Goal: Find specific page/section: Find specific page/section

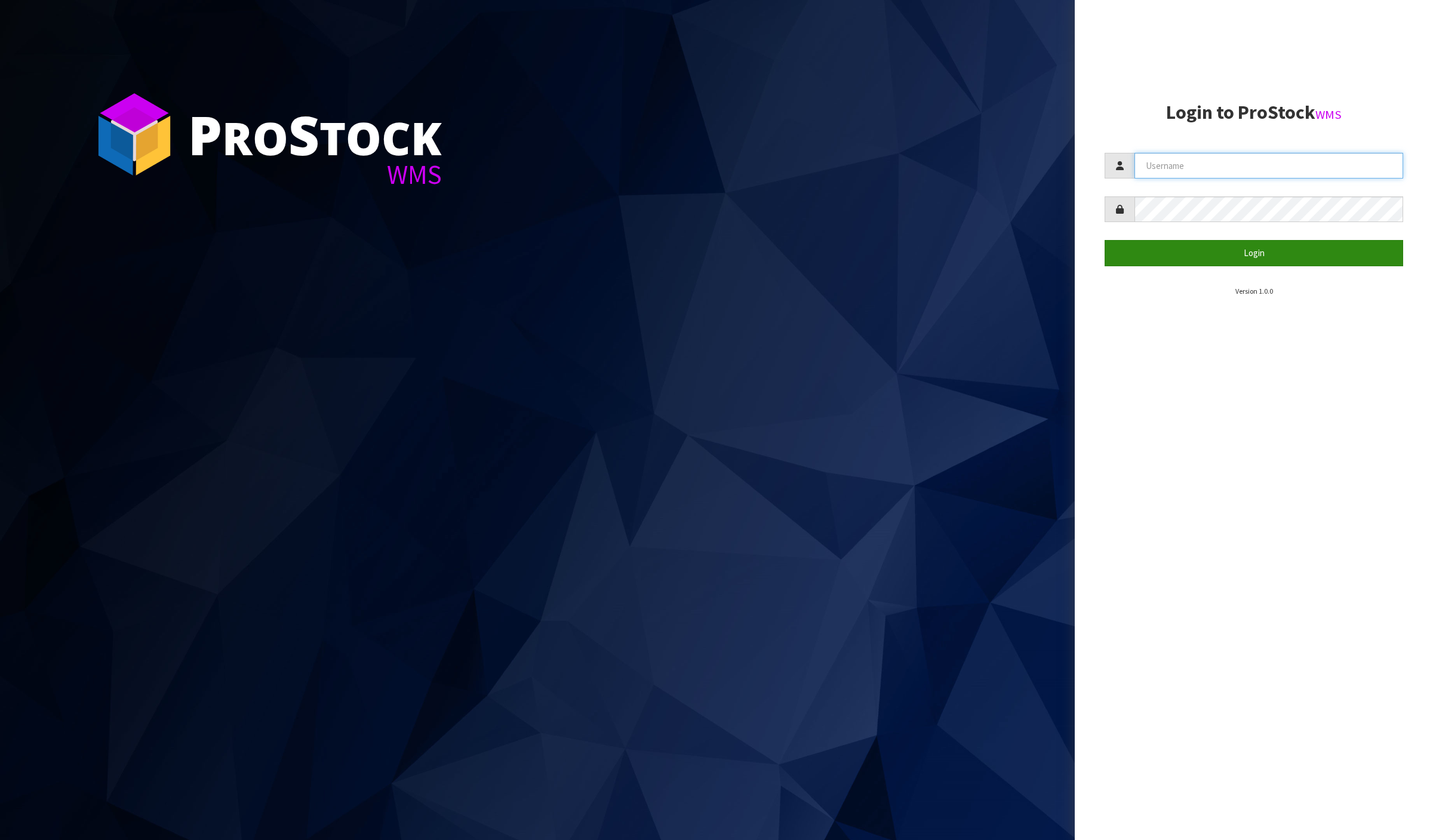
type input "Meena"
click at [1311, 260] on button "Login" at bounding box center [1254, 253] width 299 height 26
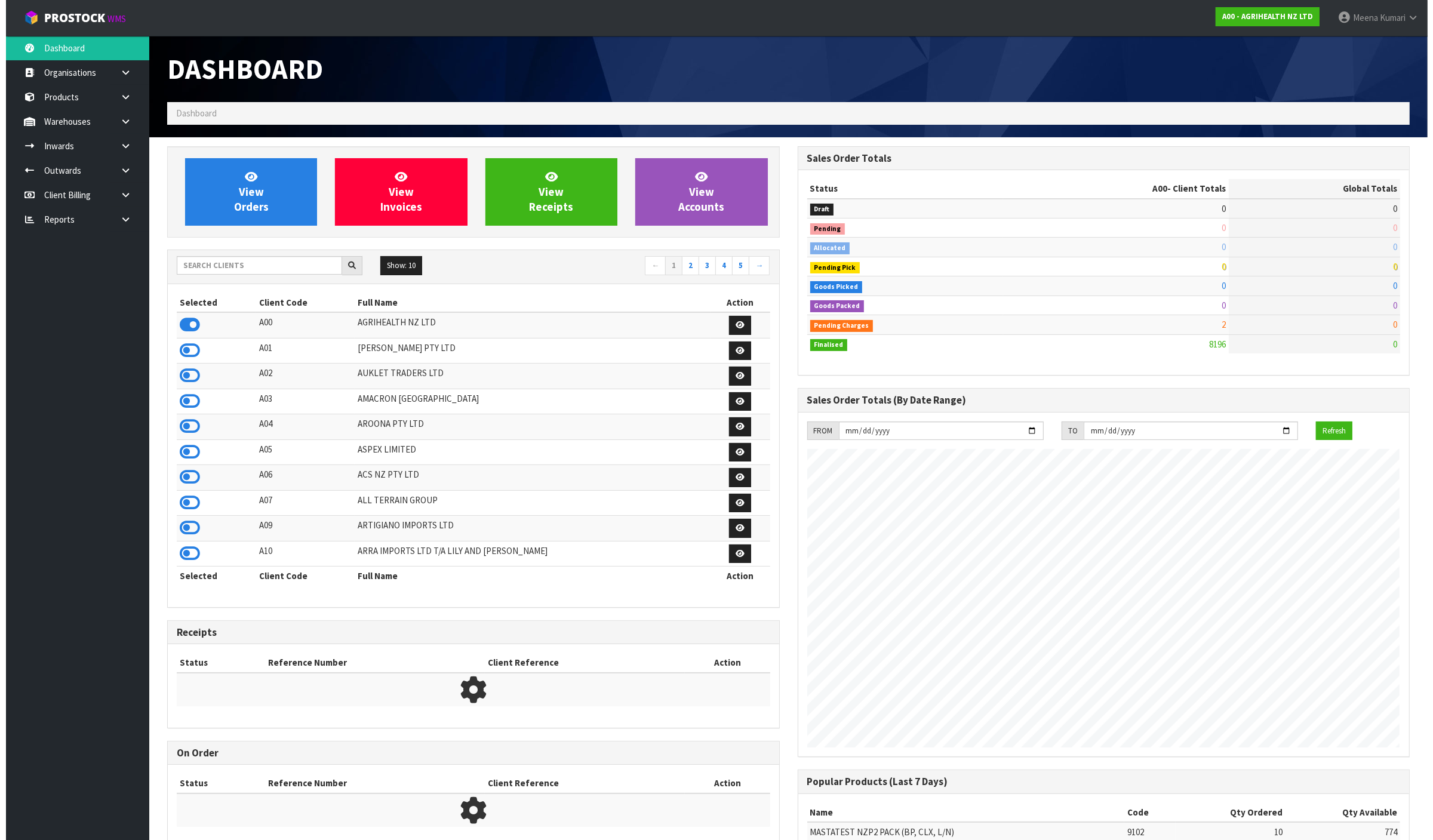
scroll to position [908, 630]
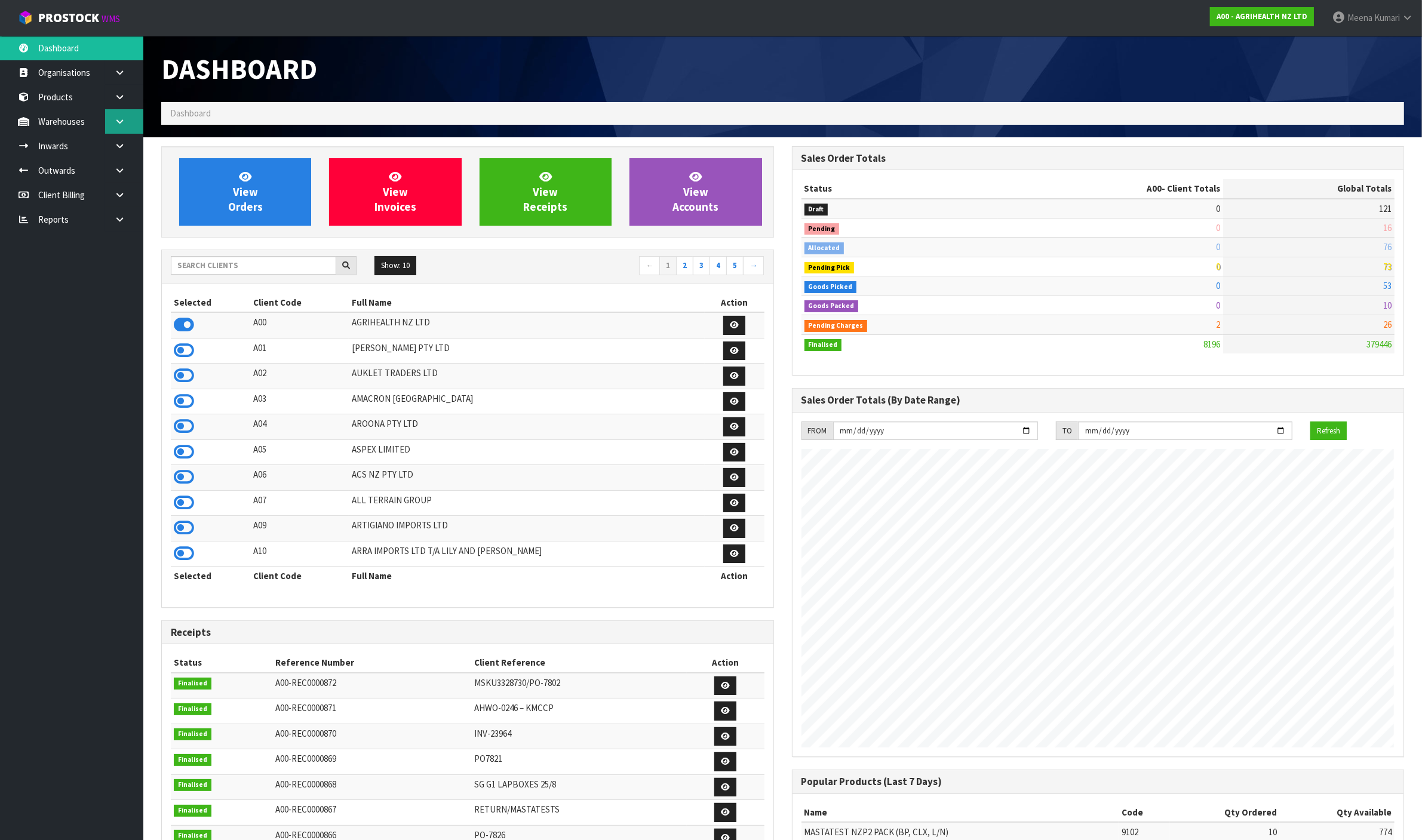
click at [115, 124] on icon at bounding box center [120, 122] width 11 height 9
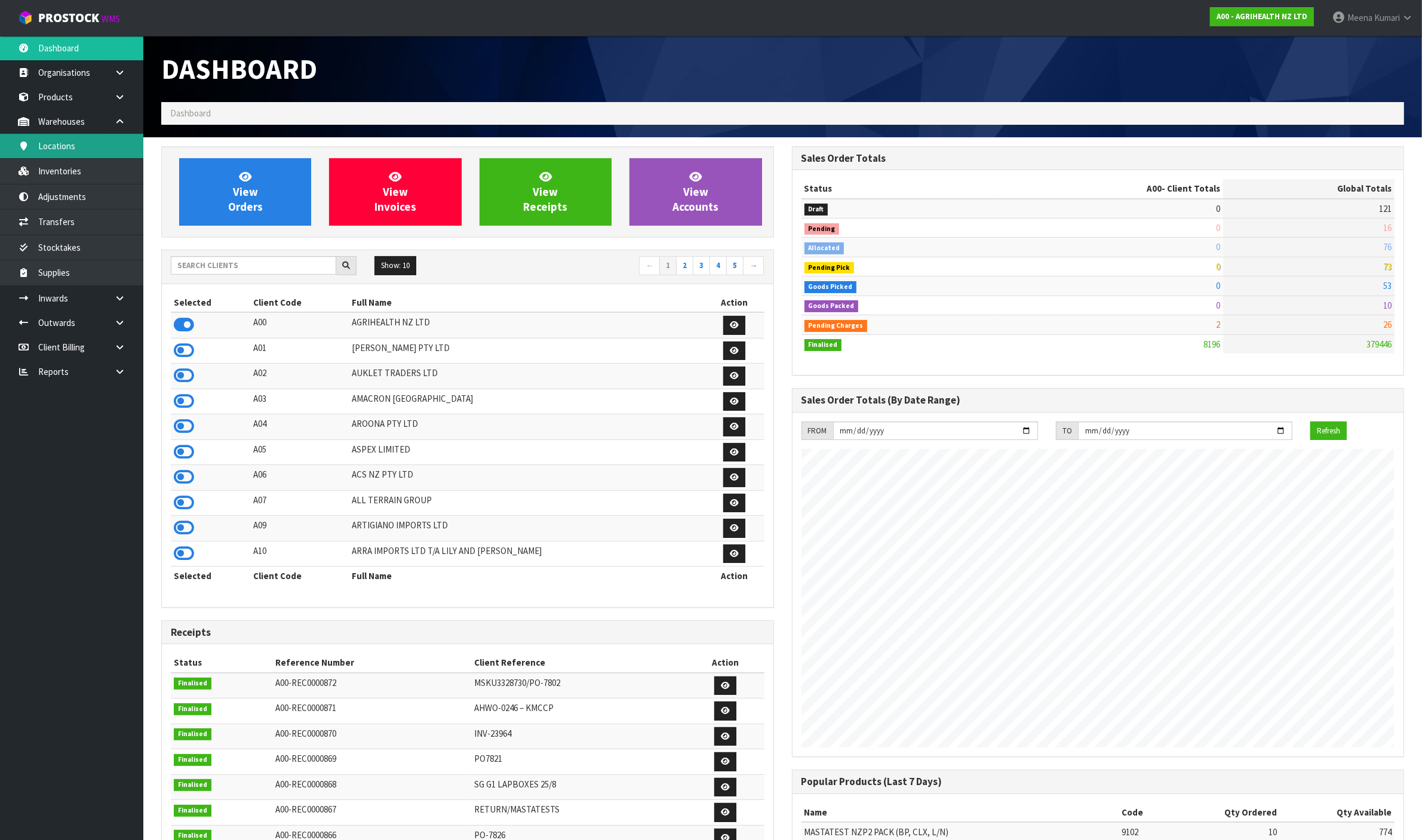
click at [89, 153] on link "Locations" at bounding box center [71, 145] width 144 height 25
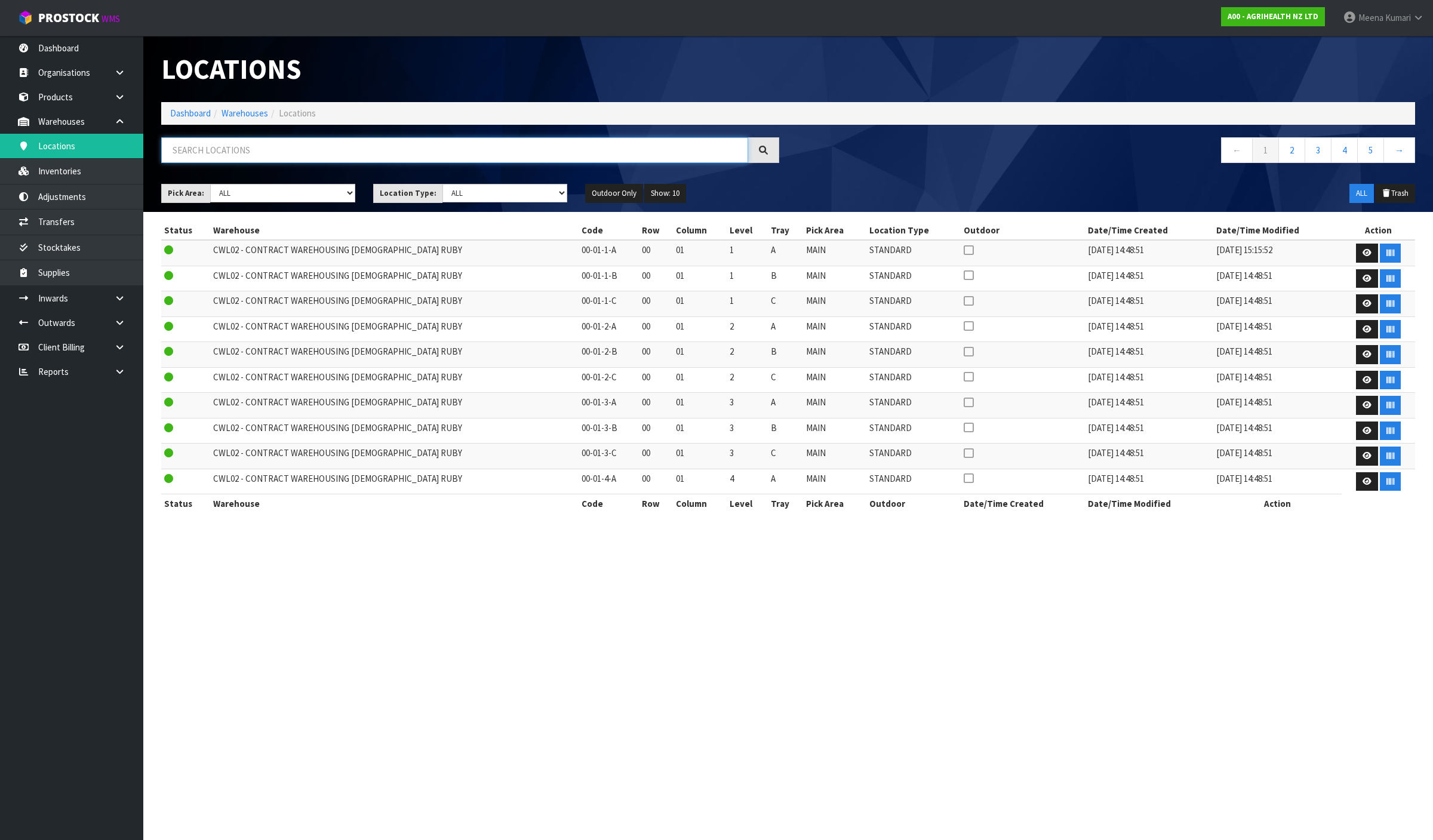
click at [235, 154] on input "text" at bounding box center [454, 150] width 587 height 26
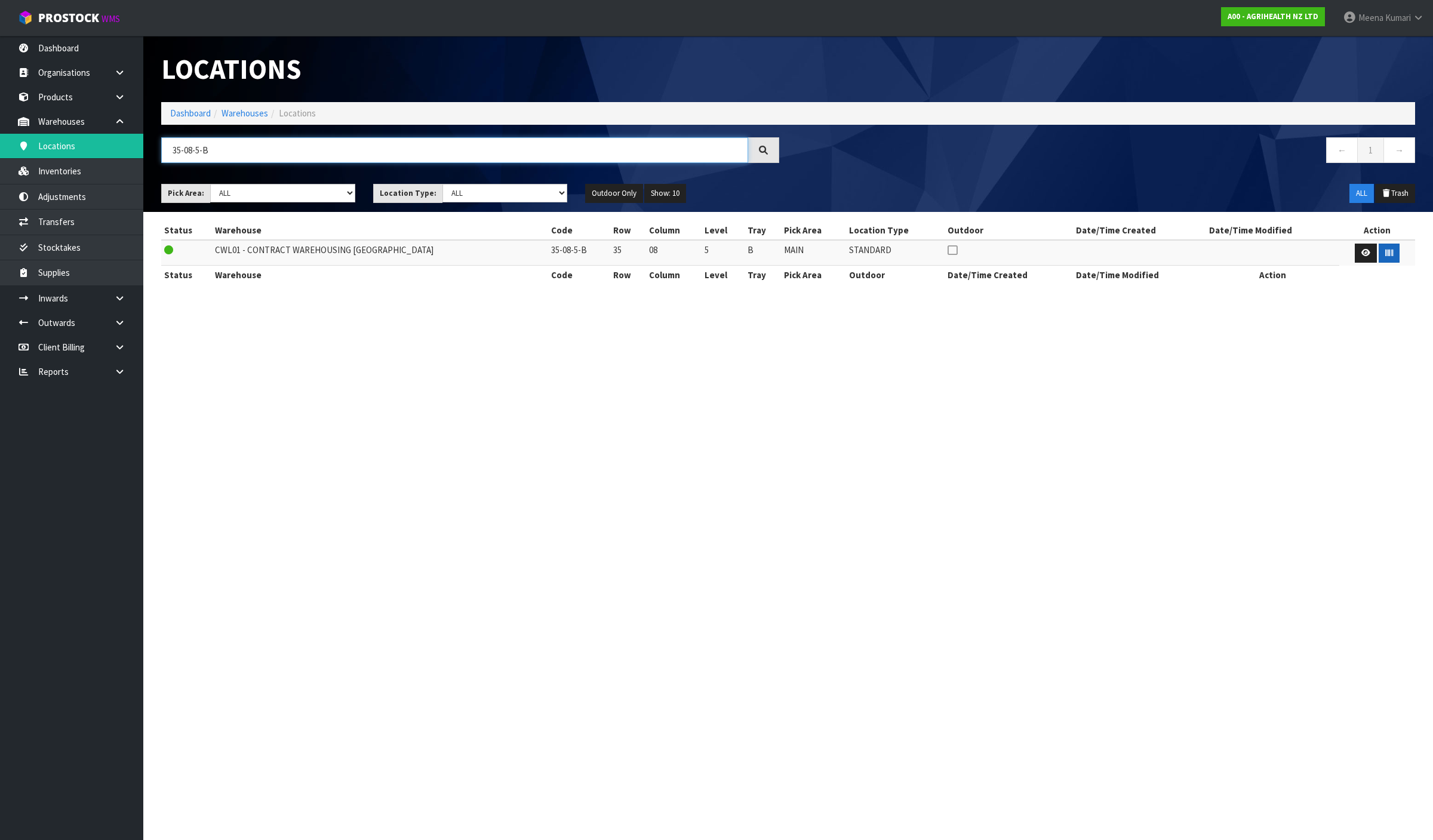
type input "35-08-5-B"
click at [1385, 252] on icon "button" at bounding box center [1389, 252] width 7 height 7
click at [1381, 27] on link "[PERSON_NAME]" at bounding box center [1384, 17] width 99 height 36
click at [971, 71] on div "Locations" at bounding box center [788, 69] width 1272 height 66
